Goal: Check status: Check status

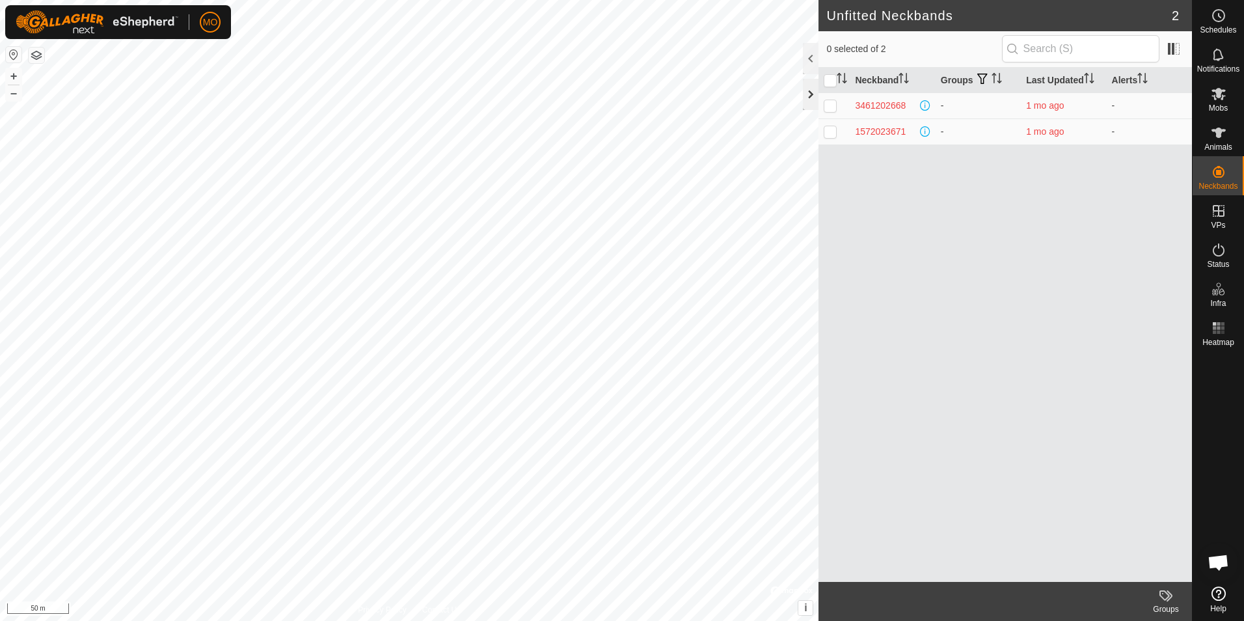
click at [812, 95] on div at bounding box center [811, 94] width 16 height 31
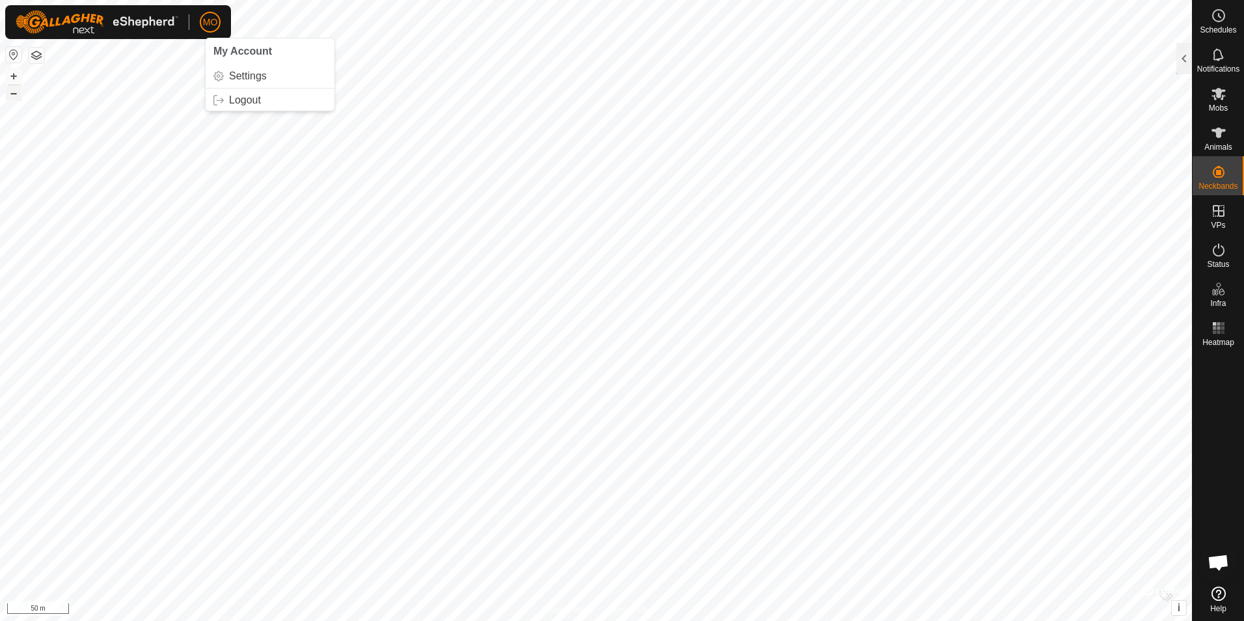
click at [15, 94] on button "–" at bounding box center [14, 93] width 16 height 16
click at [1184, 48] on div at bounding box center [1185, 58] width 16 height 31
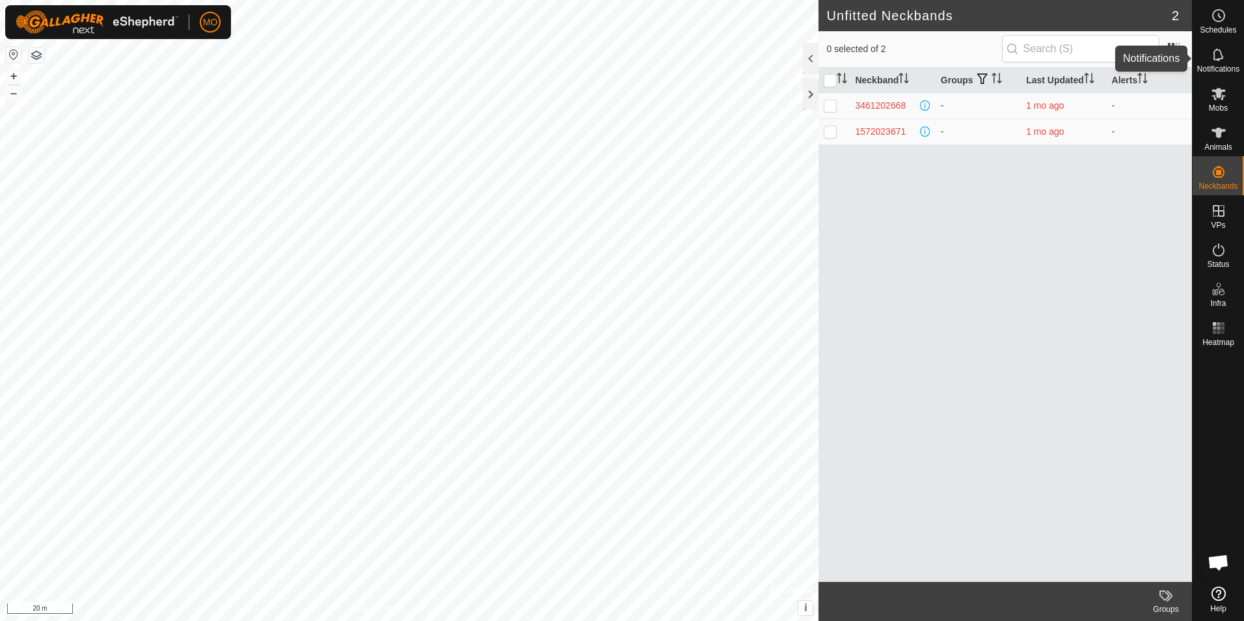
click at [1225, 69] on span "Notifications" at bounding box center [1219, 69] width 42 height 8
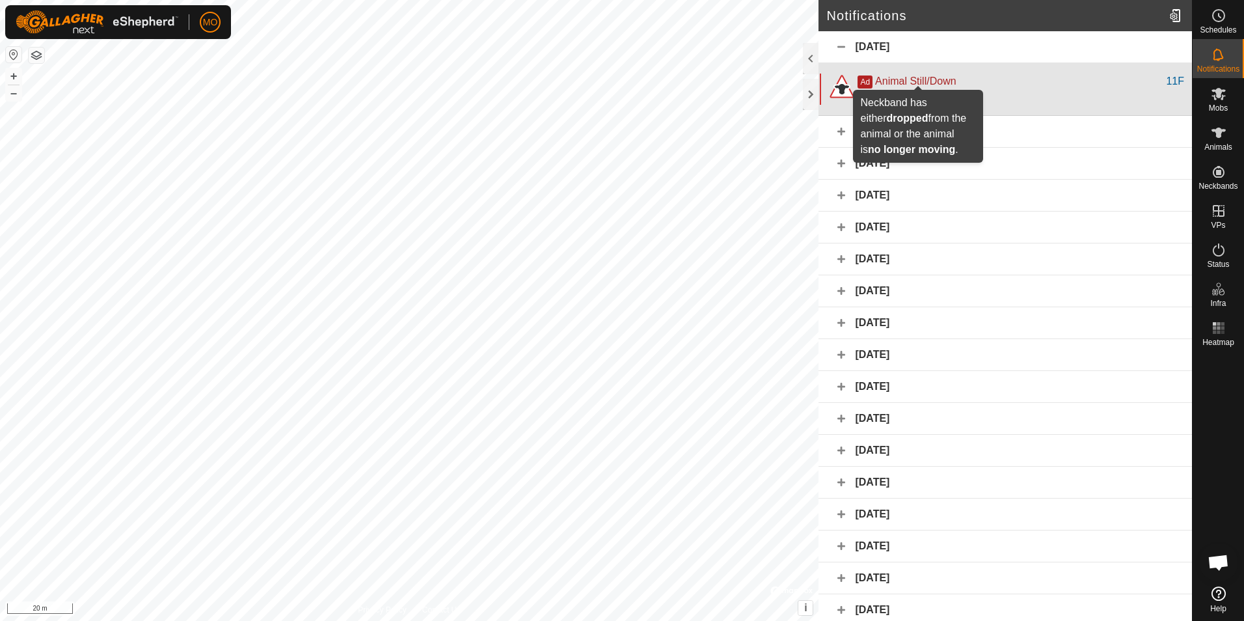
click at [905, 83] on span "Animal Still/Down" at bounding box center [915, 80] width 81 height 11
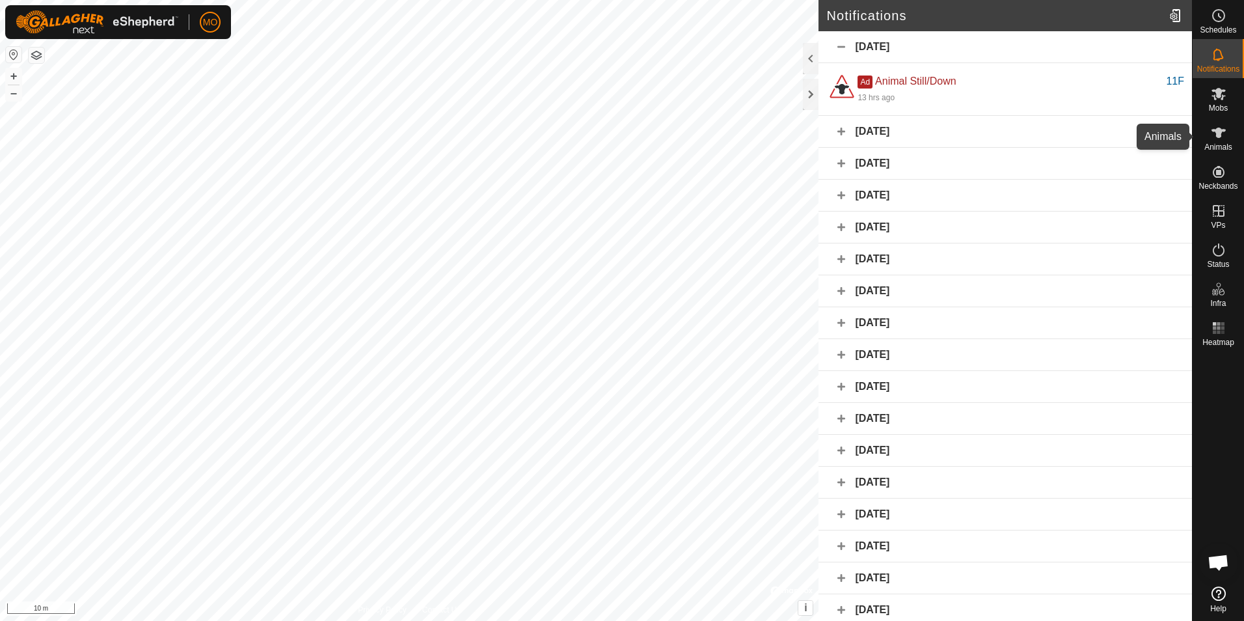
click at [1227, 141] on es-animals-svg-icon at bounding box center [1218, 132] width 23 height 21
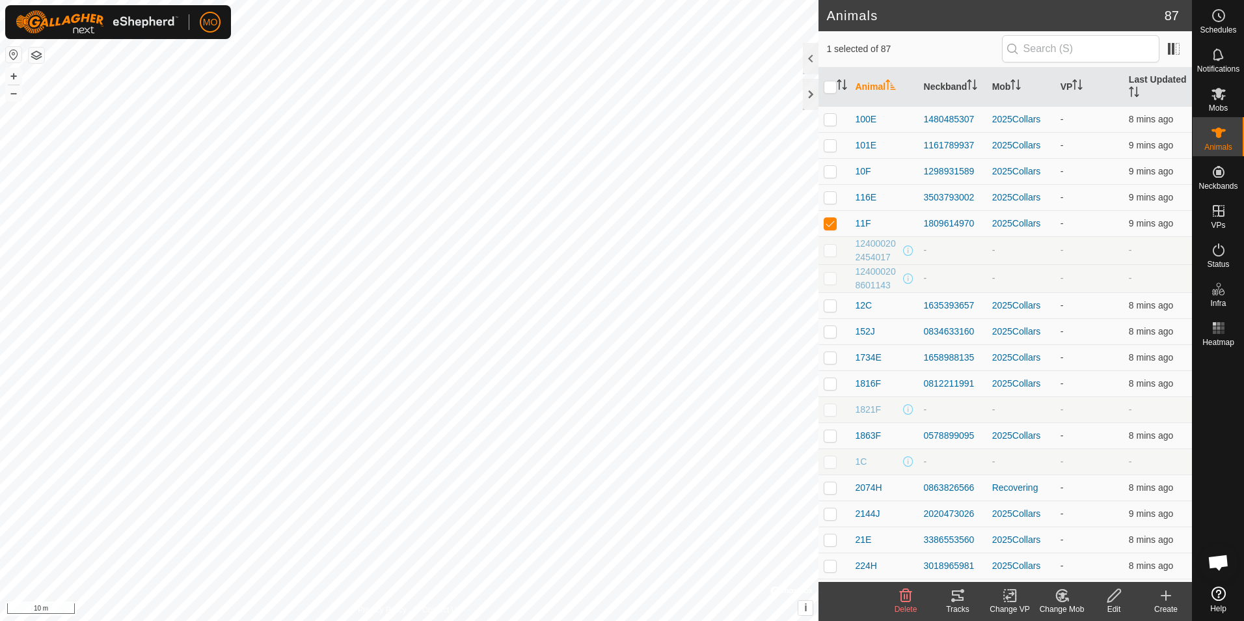
click at [1061, 599] on icon at bounding box center [1059, 598] width 3 height 4
click at [964, 597] on icon at bounding box center [958, 596] width 16 height 16
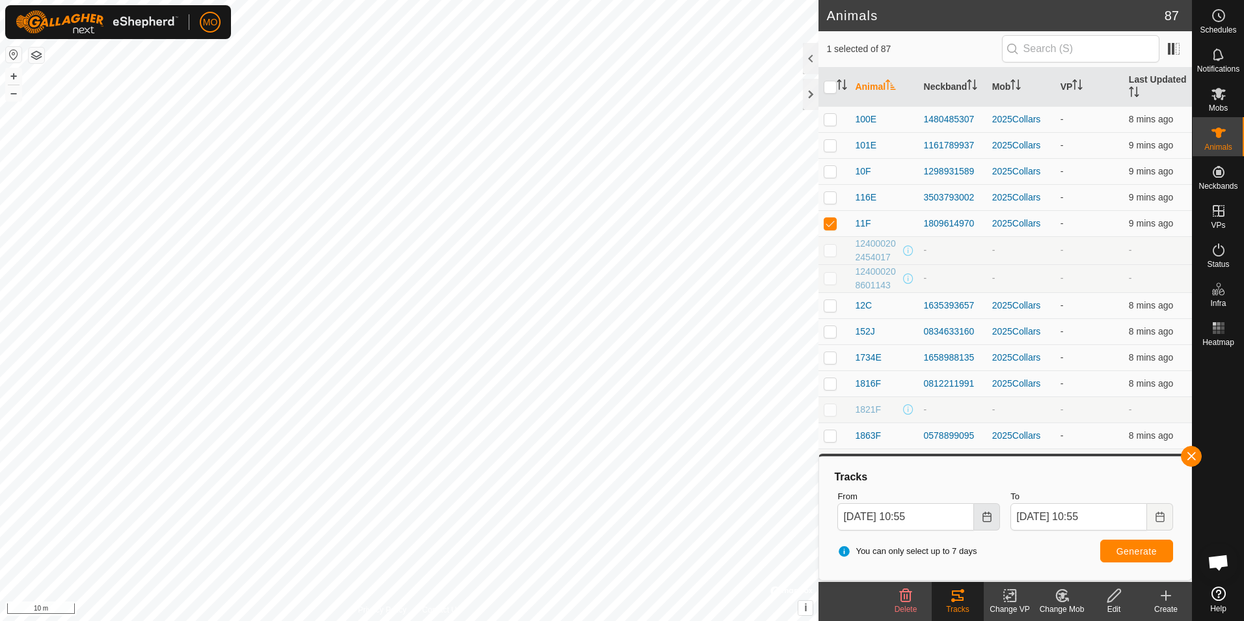
click at [983, 520] on icon "Choose Date" at bounding box center [987, 517] width 10 height 10
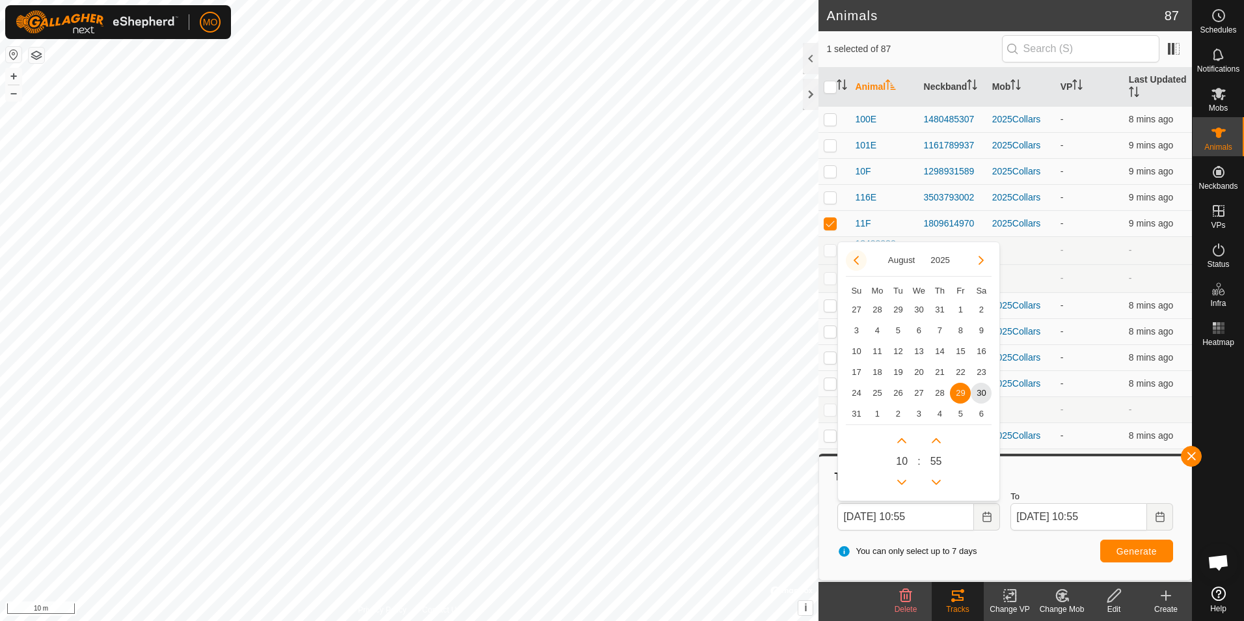
click at [859, 267] on button "Previous Month" at bounding box center [856, 260] width 21 height 21
click at [918, 373] on span "23" at bounding box center [919, 372] width 21 height 21
type input "[DATE] 10:55"
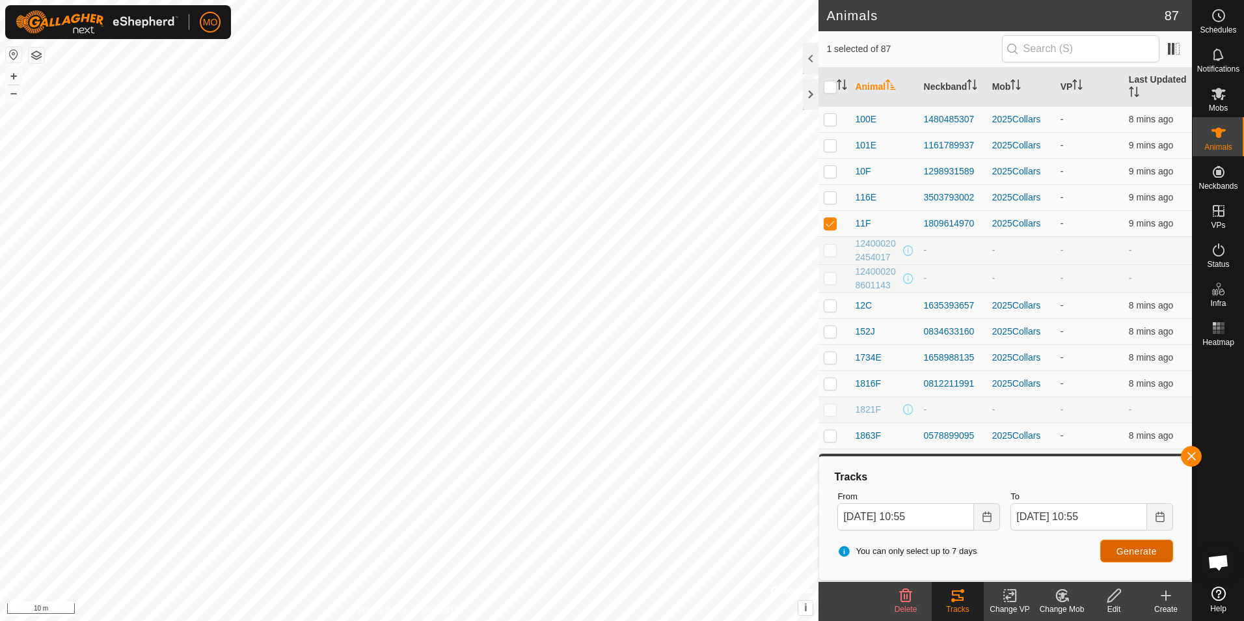
click at [1132, 548] on span "Generate" at bounding box center [1137, 551] width 40 height 10
